Goal: Navigation & Orientation: Find specific page/section

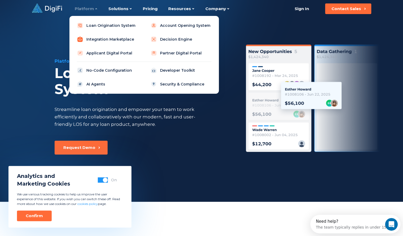
click at [100, 39] on link "Integration Marketplace" at bounding box center [107, 39] width 67 height 11
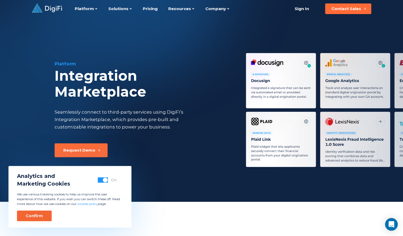
click at [41, 215] on div "Confirm" at bounding box center [34, 215] width 17 height 5
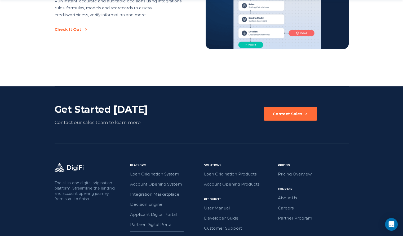
scroll to position [902, 0]
click at [287, 196] on link "About Us" at bounding box center [313, 197] width 71 height 7
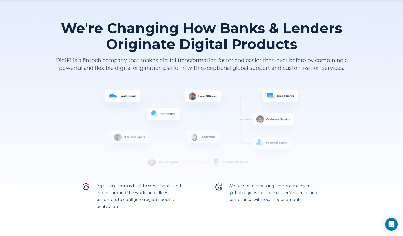
scroll to position [42, 0]
